Goal: Task Accomplishment & Management: Use online tool/utility

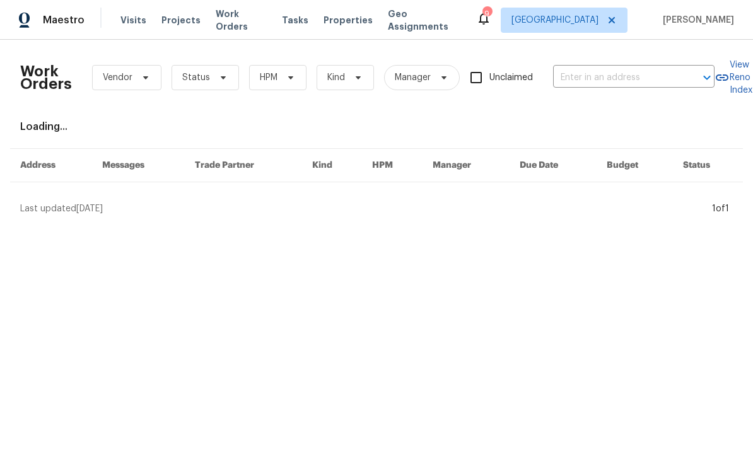
click at [52, 20] on span "Maestro" at bounding box center [64, 20] width 42 height 13
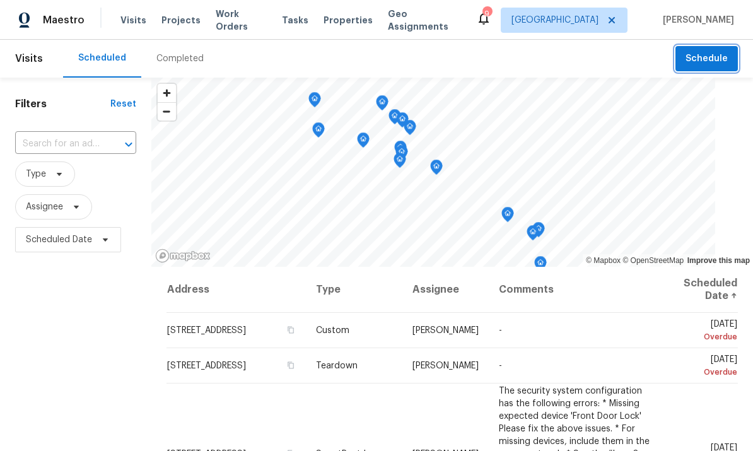
click at [715, 59] on span "Schedule" at bounding box center [707, 59] width 42 height 16
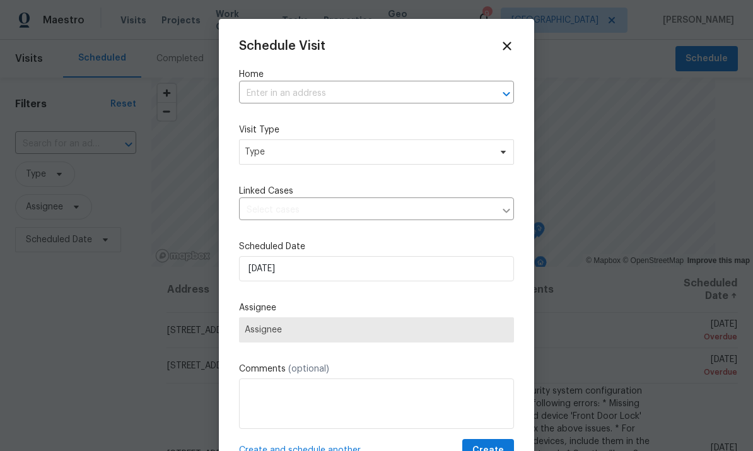
click at [377, 95] on input "text" at bounding box center [359, 94] width 240 height 20
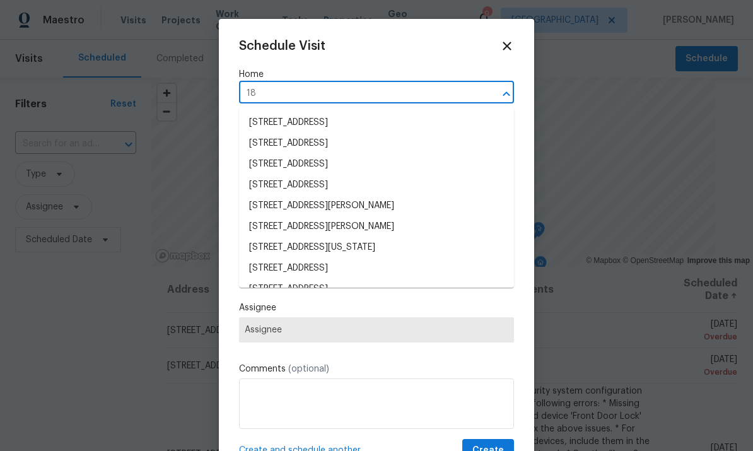
type input "1"
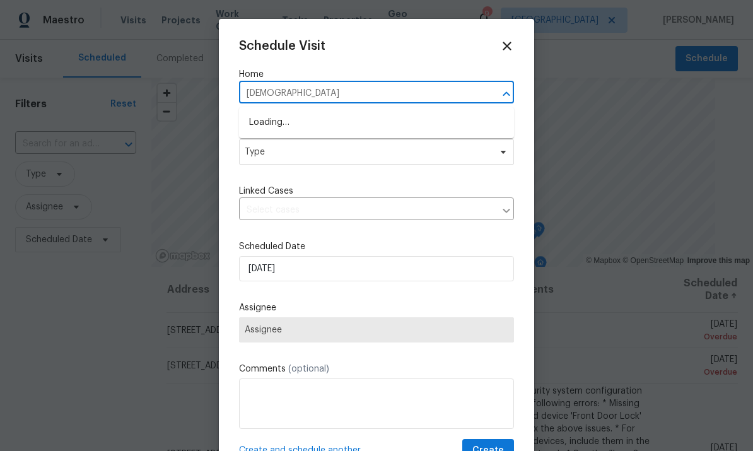
type input "[DEMOGRAPHIC_DATA]"
click at [272, 126] on li "[STREET_ADDRESS]" at bounding box center [376, 122] width 275 height 21
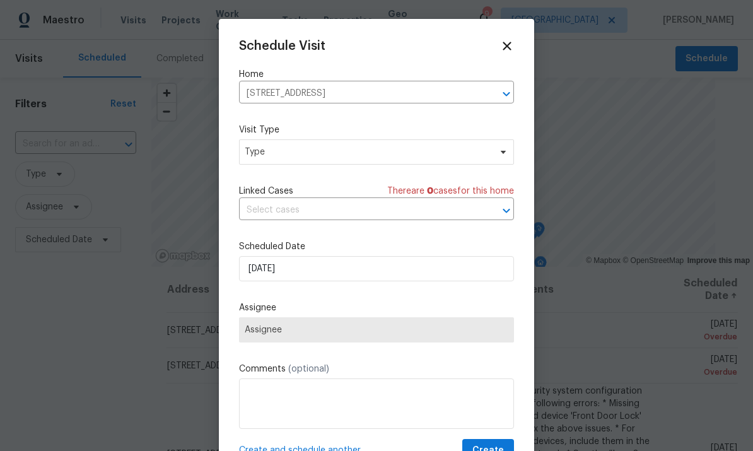
click at [507, 92] on icon "Open" at bounding box center [506, 93] width 15 height 15
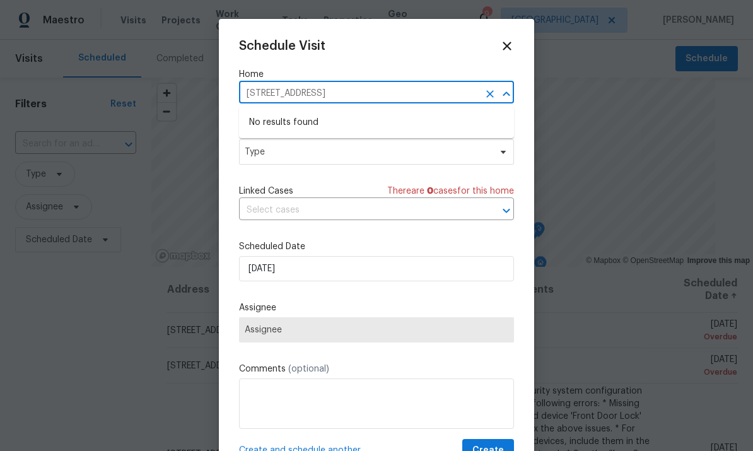
click at [492, 93] on icon "Clear" at bounding box center [490, 94] width 8 height 8
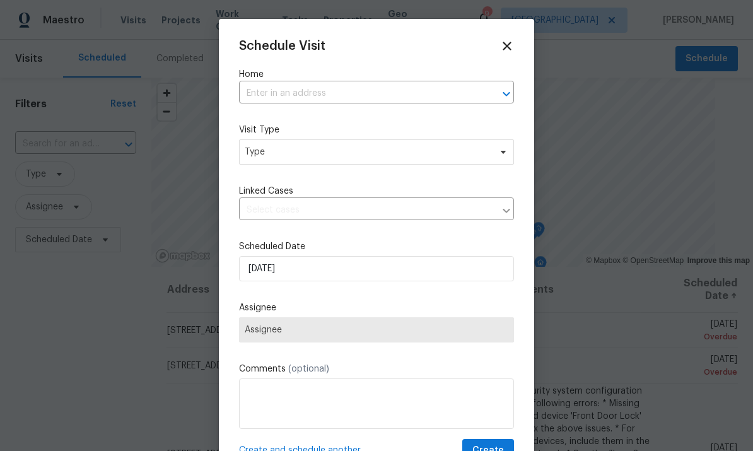
click at [451, 96] on input "text" at bounding box center [359, 94] width 240 height 20
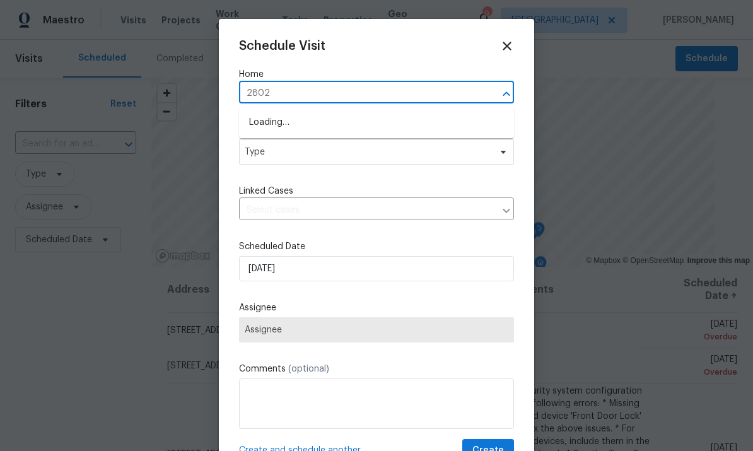
type input "28021"
click at [273, 145] on li "[STREET_ADDRESS]" at bounding box center [376, 143] width 275 height 21
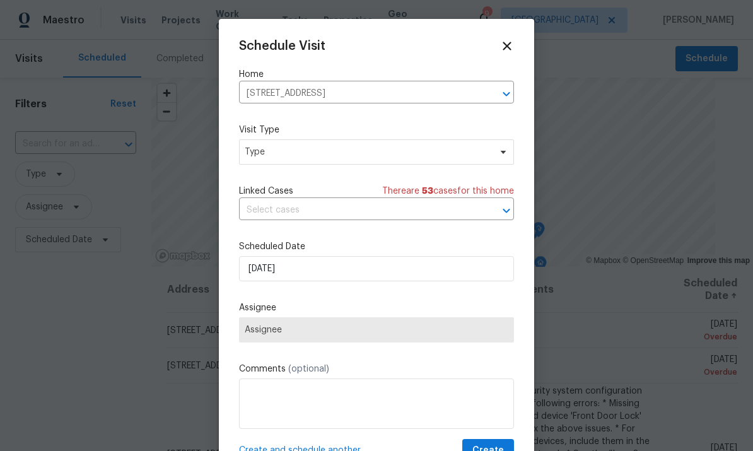
click at [295, 91] on input "[STREET_ADDRESS]" at bounding box center [359, 94] width 240 height 20
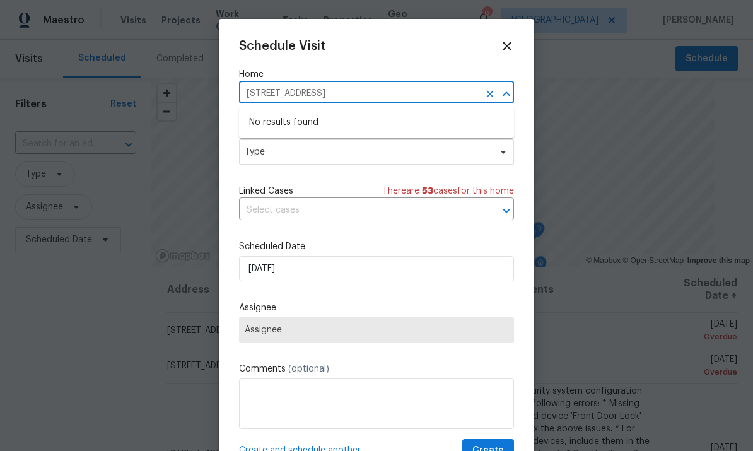
click at [398, 57] on div "Schedule Visit Home [STREET_ADDRESS] ​ Visit Type Type Linked Cases There are 5…" at bounding box center [376, 250] width 275 height 423
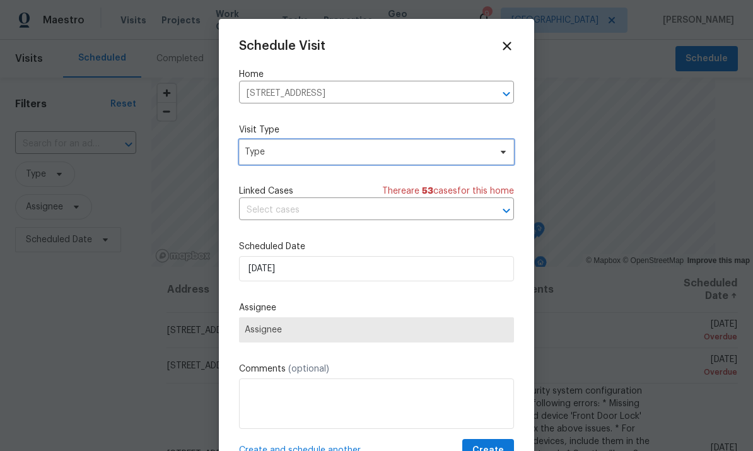
click at [486, 151] on span "Type" at bounding box center [367, 152] width 245 height 13
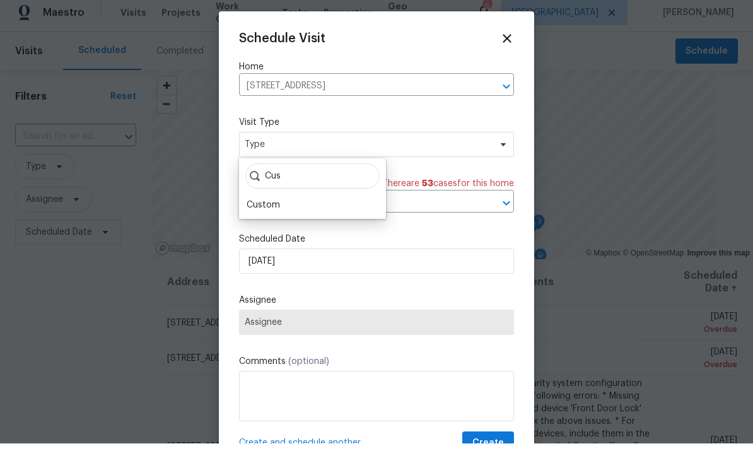
scroll to position [8, 0]
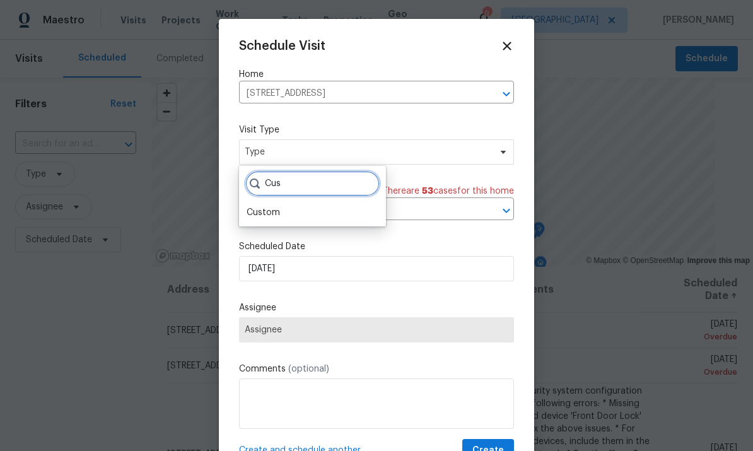
type input "Cus"
click at [267, 206] on div "Custom" at bounding box center [263, 212] width 33 height 13
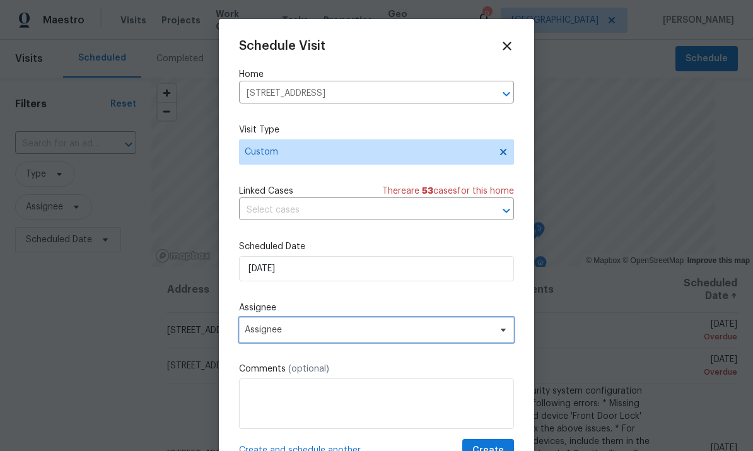
click at [378, 331] on span "Assignee" at bounding box center [368, 330] width 247 height 10
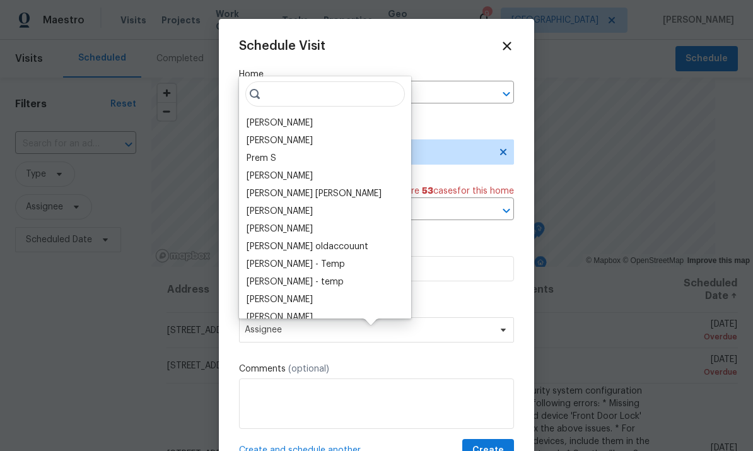
click at [285, 117] on div "[PERSON_NAME]" at bounding box center [280, 123] width 66 height 13
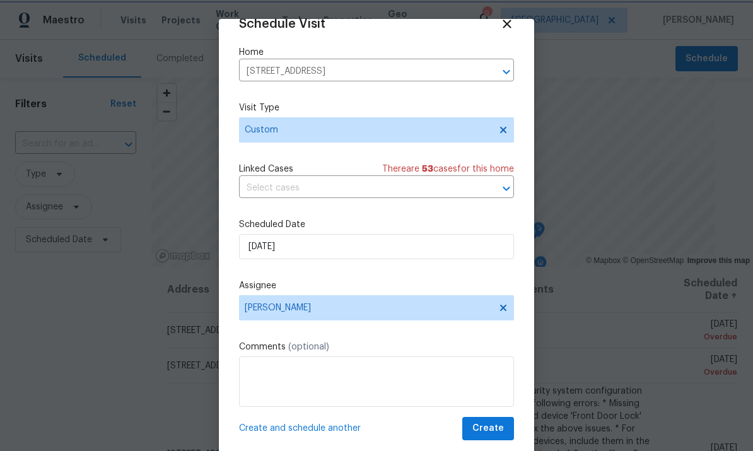
scroll to position [25, 0]
click at [495, 428] on span "Create" at bounding box center [488, 429] width 32 height 16
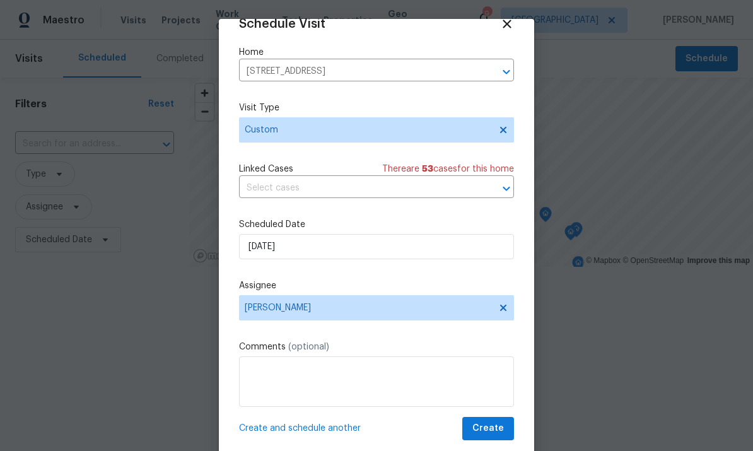
scroll to position [0, 0]
